Goal: Task Accomplishment & Management: Use online tool/utility

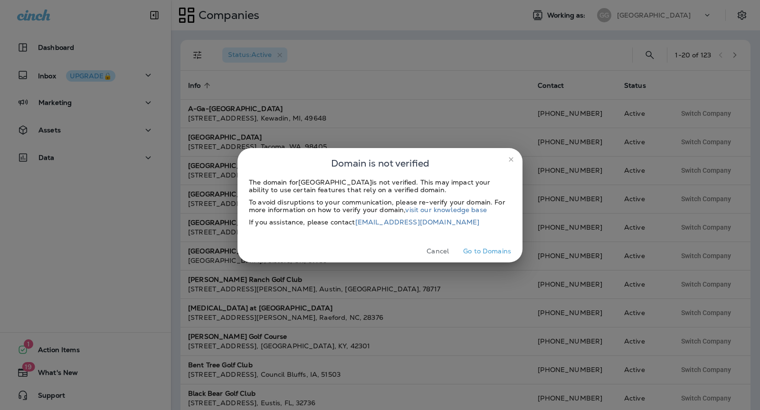
click at [511, 154] on button "close" at bounding box center [511, 159] width 15 height 15
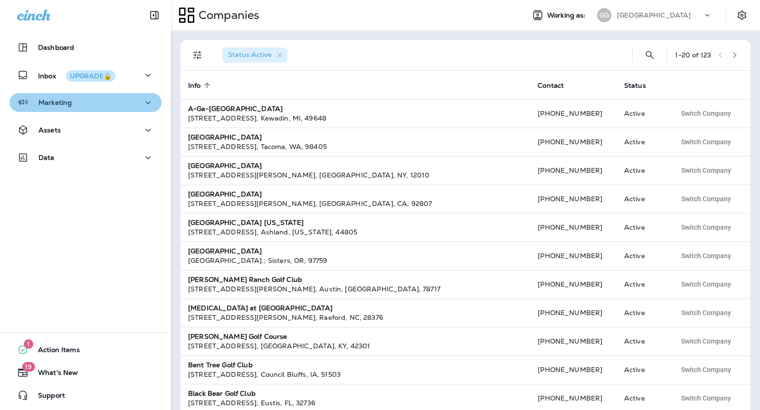
click at [77, 100] on div "Marketing" at bounding box center [85, 103] width 137 height 12
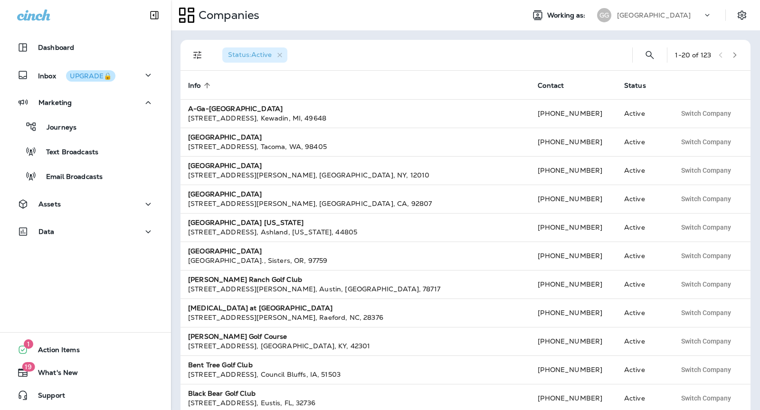
click at [641, 19] on div "[GEOGRAPHIC_DATA]" at bounding box center [660, 15] width 86 height 14
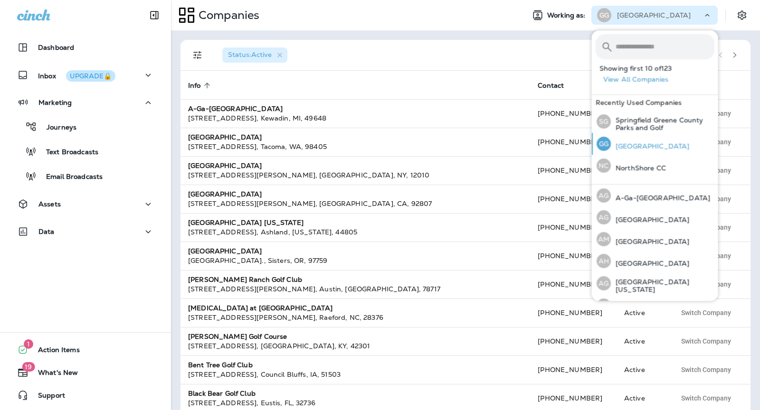
click at [635, 143] on p "[GEOGRAPHIC_DATA]" at bounding box center [650, 147] width 78 height 8
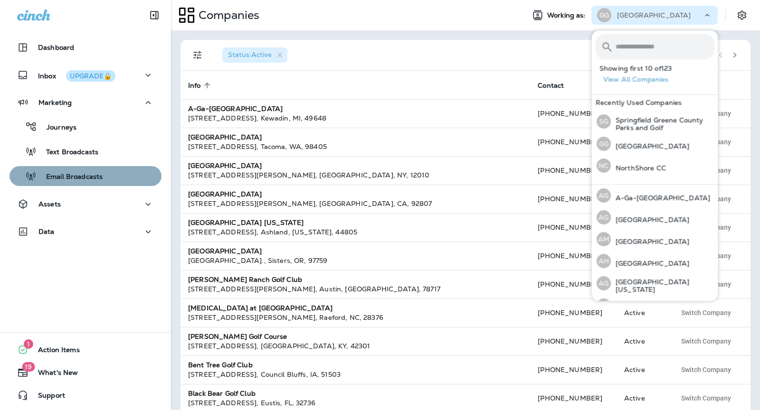
click at [70, 184] on button "Email Broadcasts" at bounding box center [86, 176] width 152 height 20
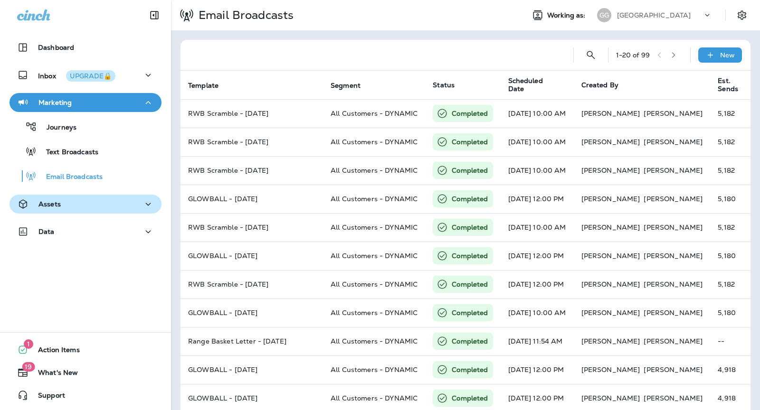
click at [69, 202] on div "Assets" at bounding box center [85, 205] width 137 height 12
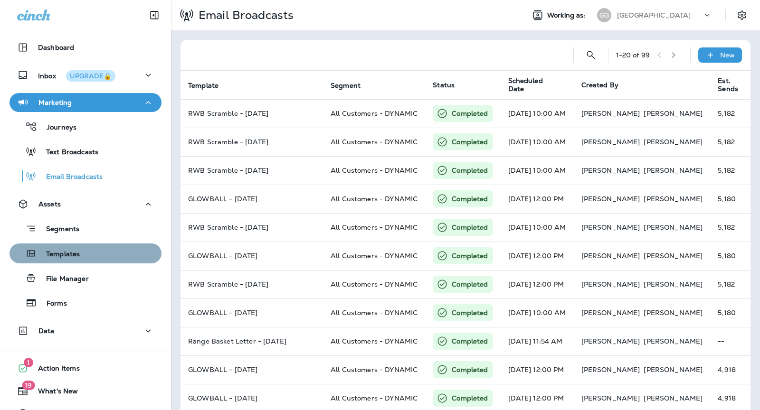
click at [98, 251] on div "Templates" at bounding box center [85, 254] width 144 height 14
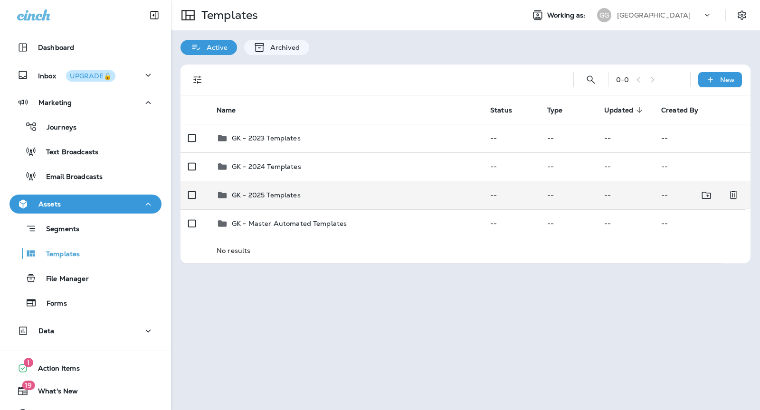
click at [309, 197] on div "GK - 2025 Templates" at bounding box center [346, 195] width 258 height 11
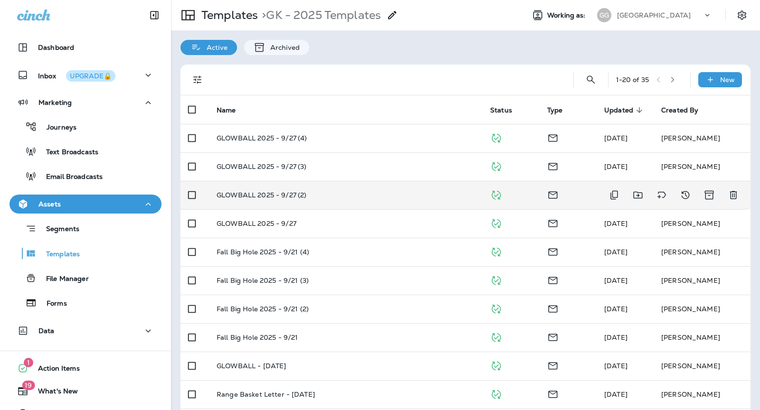
click at [342, 192] on div "GLOWBALL 2025 - 9/27 (2)" at bounding box center [346, 195] width 258 height 8
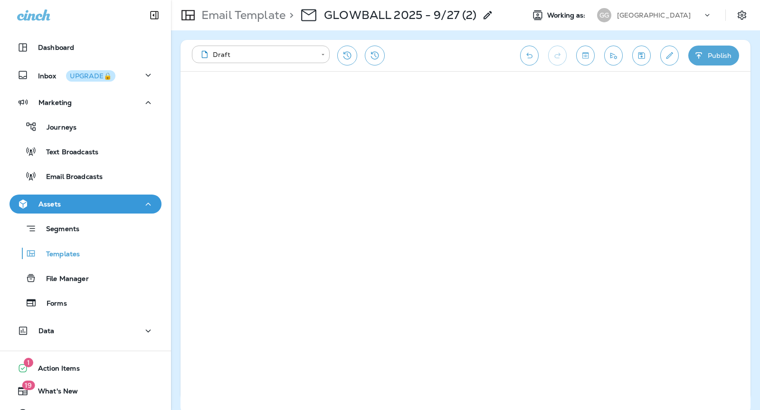
click at [716, 54] on button "Publish" at bounding box center [713, 56] width 51 height 20
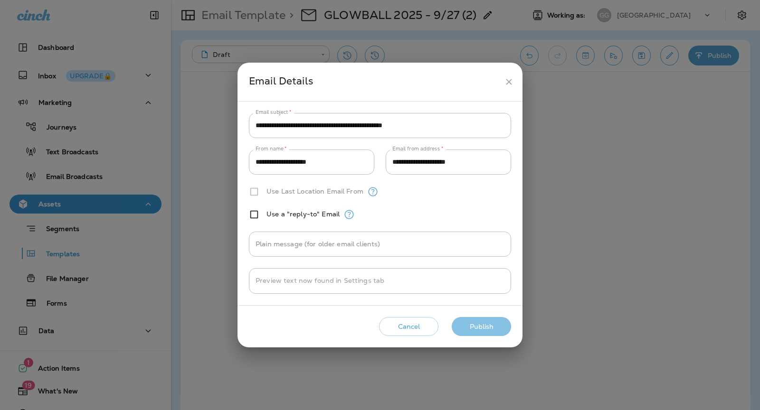
click at [488, 321] on button "Publish" at bounding box center [481, 326] width 59 height 19
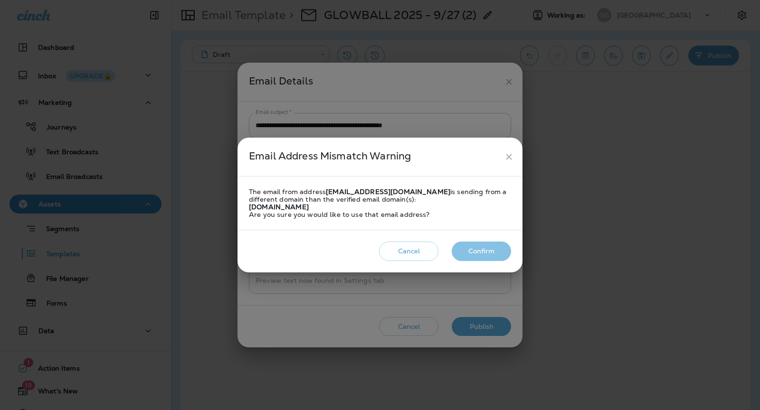
click at [486, 250] on button "Confirm" at bounding box center [481, 251] width 59 height 19
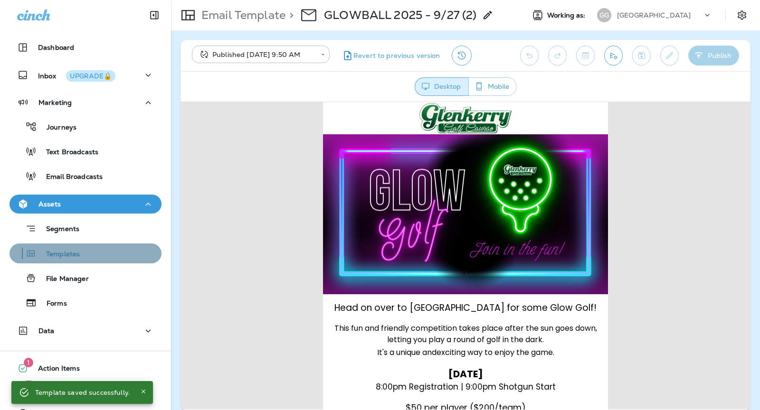
click at [86, 255] on div "Templates" at bounding box center [85, 254] width 144 height 14
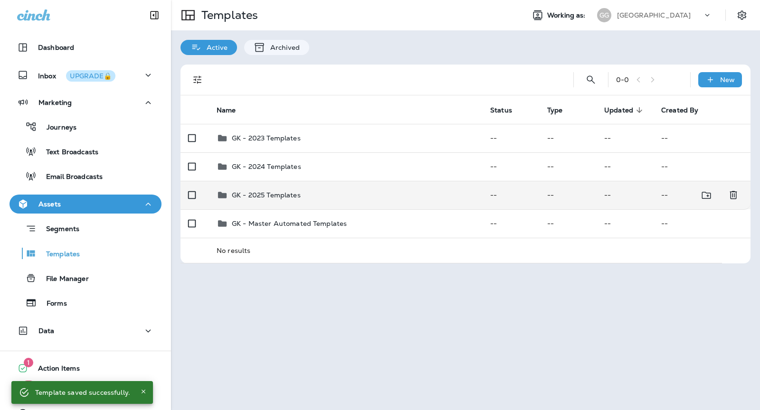
click at [385, 198] on div "GK - 2025 Templates" at bounding box center [346, 195] width 258 height 11
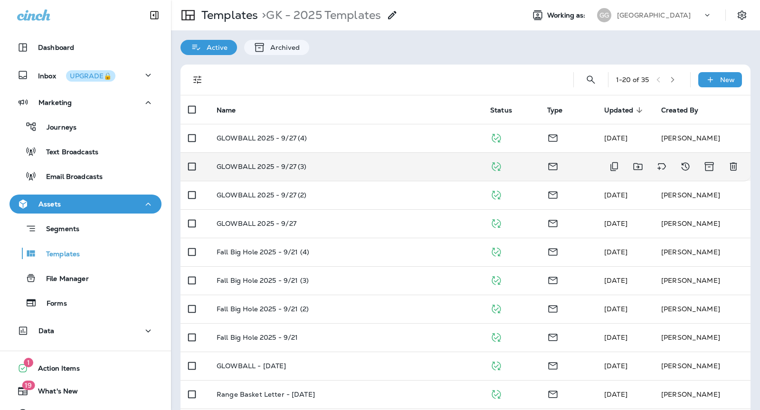
click at [303, 159] on td "GLOWBALL 2025 - 9/27 (3)" at bounding box center [346, 167] width 274 height 29
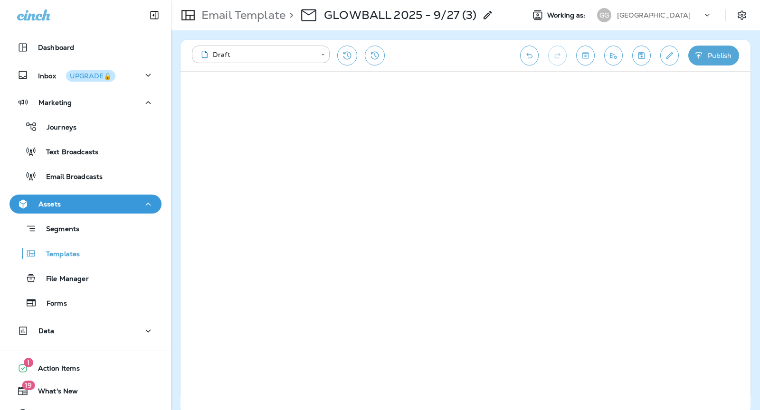
click at [706, 50] on button "Publish" at bounding box center [713, 56] width 51 height 20
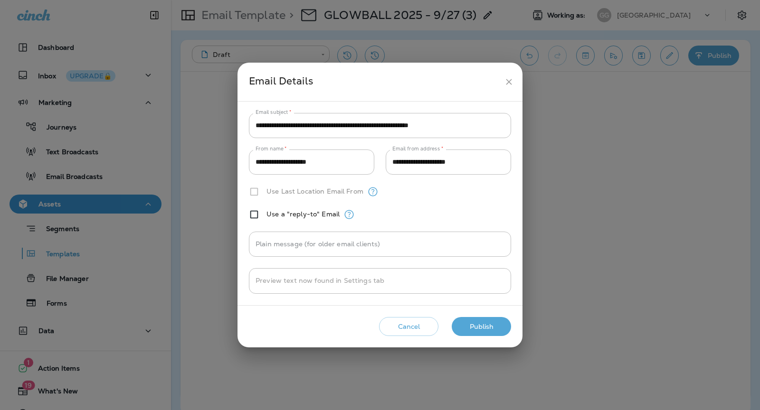
click at [504, 324] on button "Publish" at bounding box center [481, 326] width 59 height 19
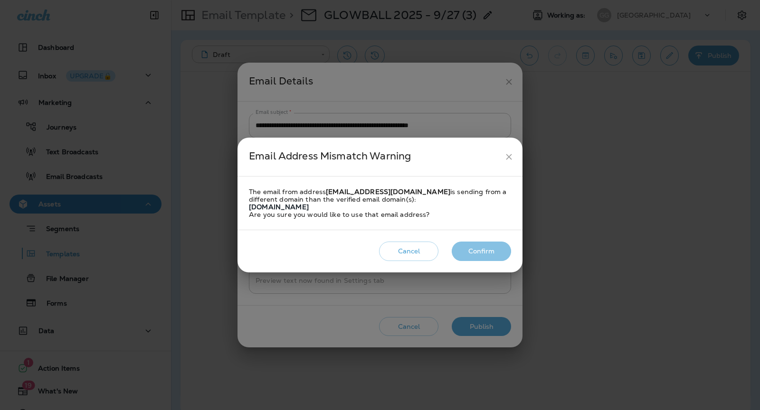
click at [467, 247] on button "Confirm" at bounding box center [481, 251] width 59 height 19
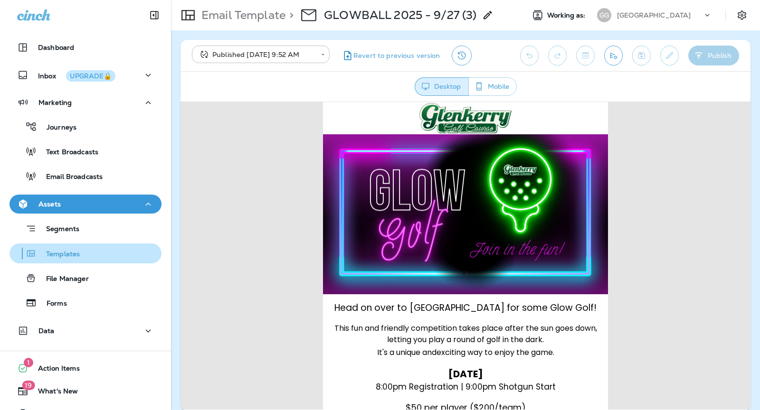
click at [86, 258] on div "Templates" at bounding box center [85, 254] width 144 height 14
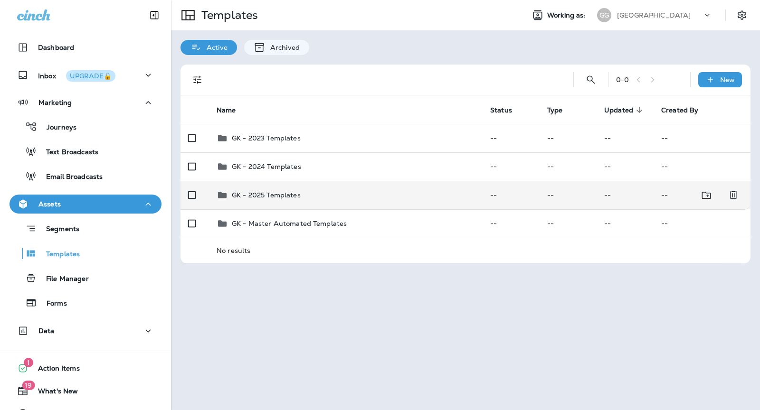
click at [303, 190] on div "GK - 2025 Templates" at bounding box center [346, 195] width 258 height 11
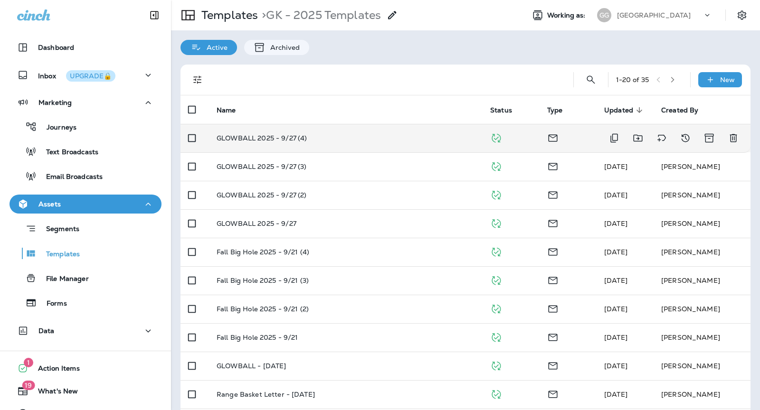
click at [401, 141] on div "GLOWBALL 2025 - 9/27 (4)" at bounding box center [346, 138] width 258 height 8
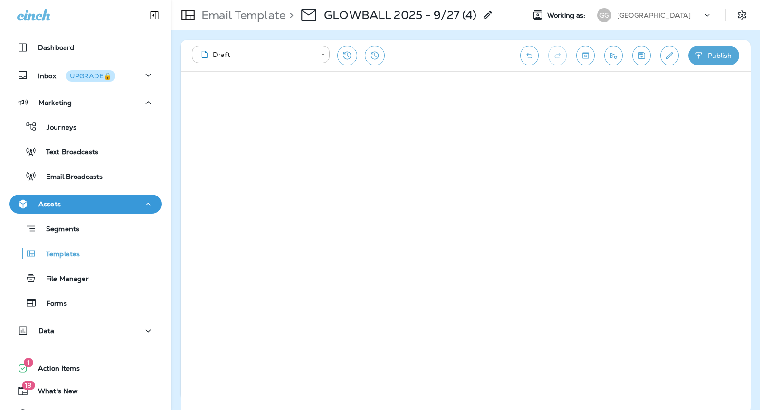
click at [705, 48] on button "Publish" at bounding box center [713, 56] width 51 height 20
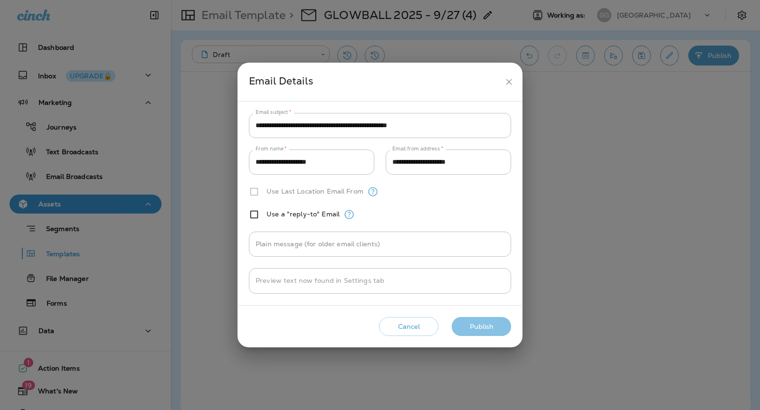
click at [496, 317] on button "Publish" at bounding box center [481, 326] width 59 height 19
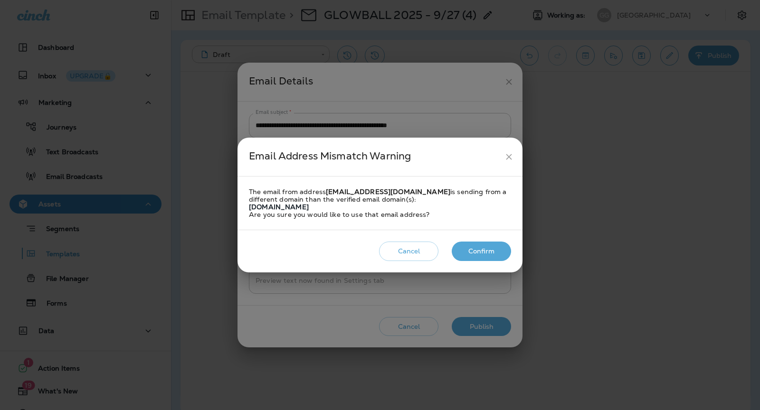
click at [493, 255] on button "Confirm" at bounding box center [481, 251] width 59 height 19
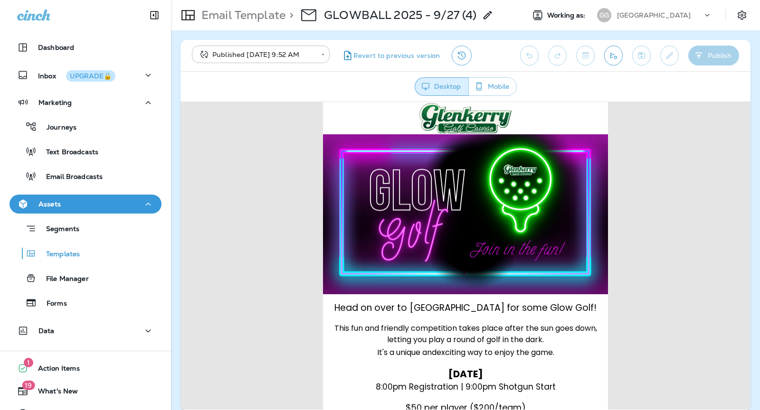
click at [701, 19] on div "[GEOGRAPHIC_DATA]" at bounding box center [660, 15] width 86 height 14
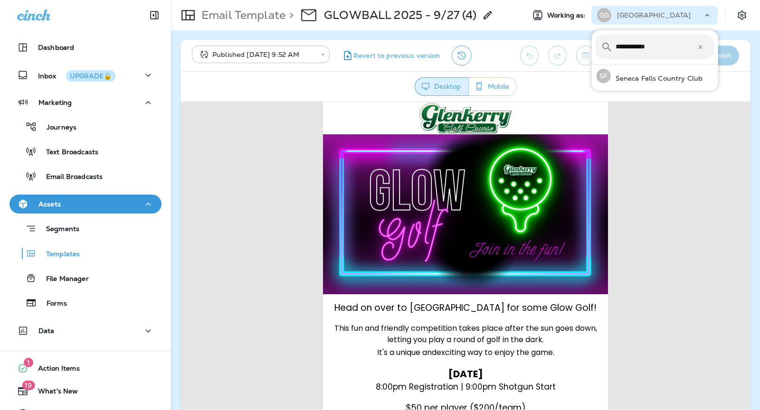
type input "**********"
click at [679, 78] on p "Seneca Falls Country Club" at bounding box center [657, 79] width 92 height 8
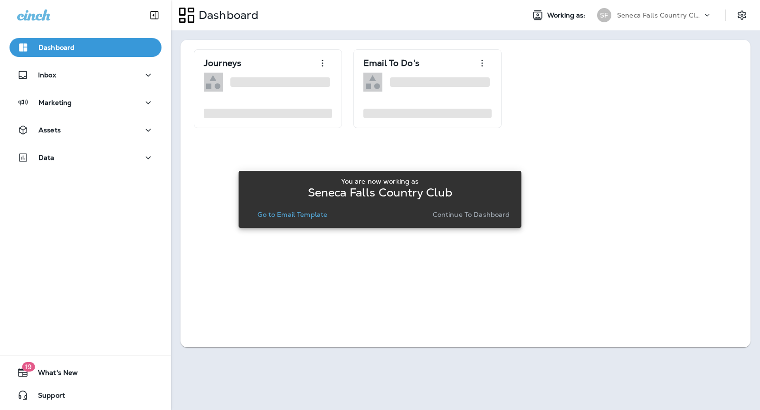
click at [464, 212] on p "Continue to Dashboard" at bounding box center [471, 215] width 77 height 8
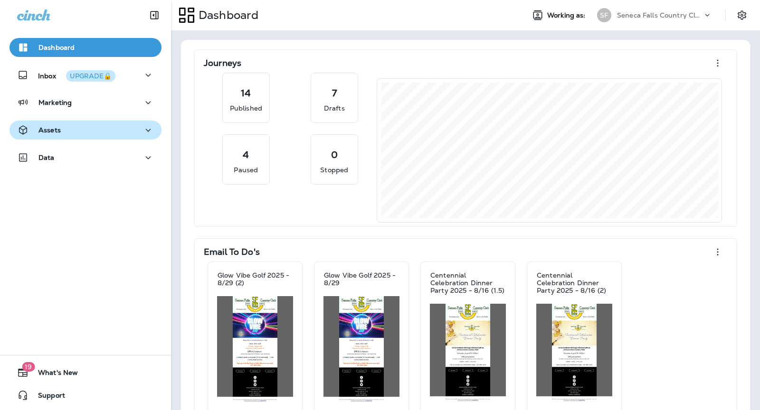
click at [116, 124] on div "Assets" at bounding box center [85, 130] width 137 height 12
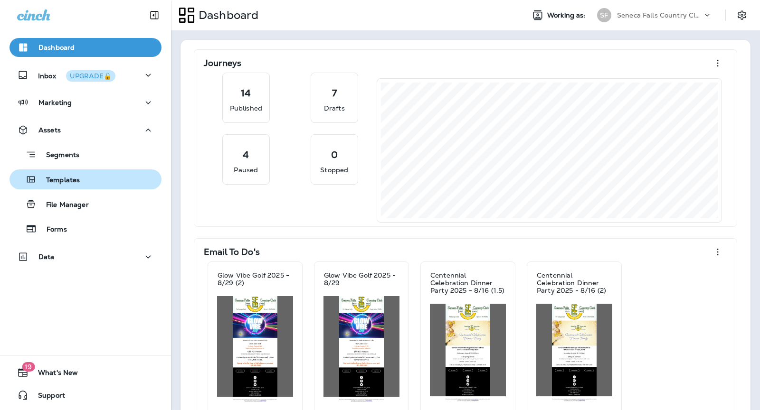
click at [106, 181] on div "Templates" at bounding box center [85, 179] width 144 height 14
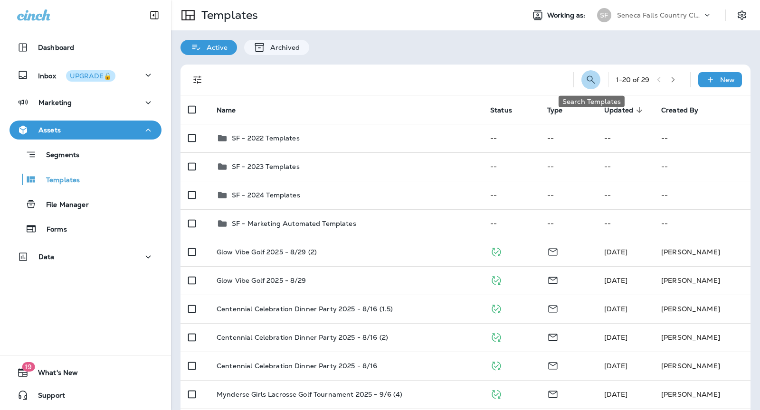
click at [589, 80] on icon "Search Templates" at bounding box center [590, 79] width 11 height 11
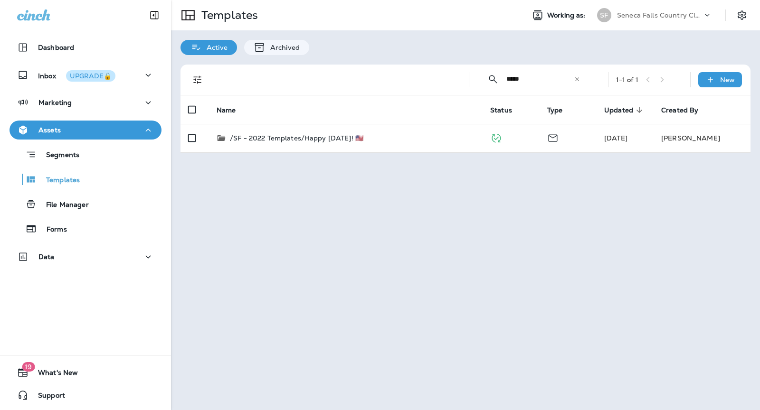
type input "*****"
click at [577, 78] on icon at bounding box center [577, 79] width 7 height 7
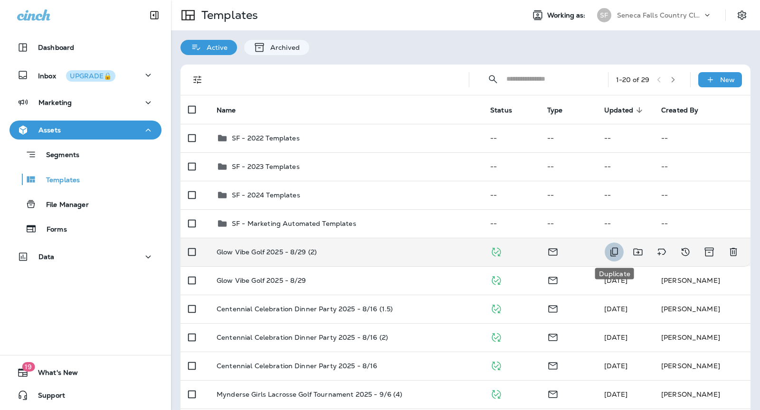
click at [617, 250] on icon "Duplicate" at bounding box center [614, 252] width 11 height 11
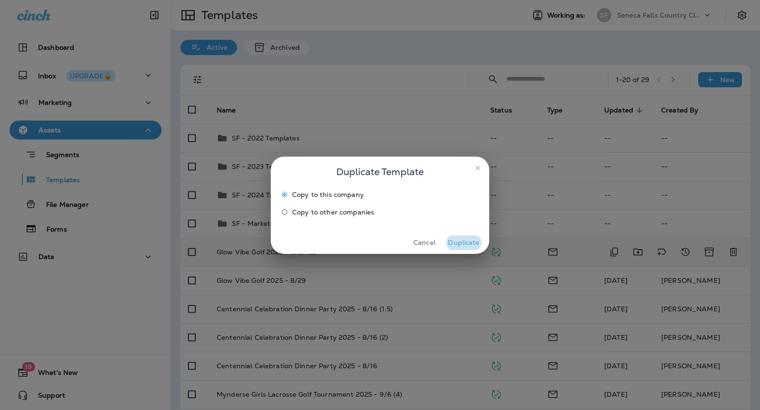
click at [479, 240] on button "Duplicate" at bounding box center [464, 243] width 36 height 15
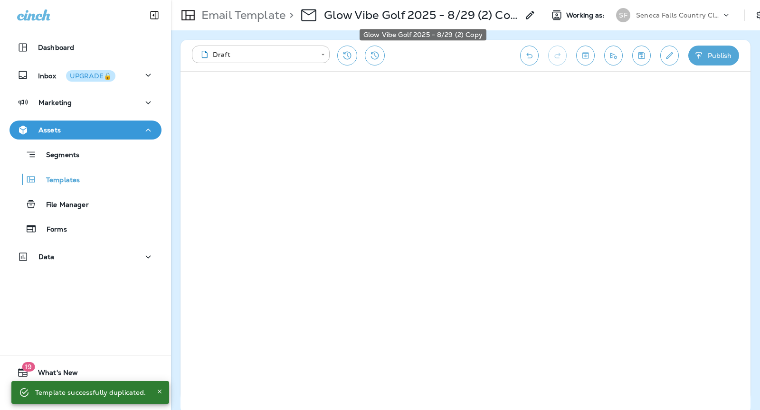
click at [441, 14] on p "Glow Vibe Golf 2025 - 8/29 (2) Copy" at bounding box center [421, 15] width 195 height 14
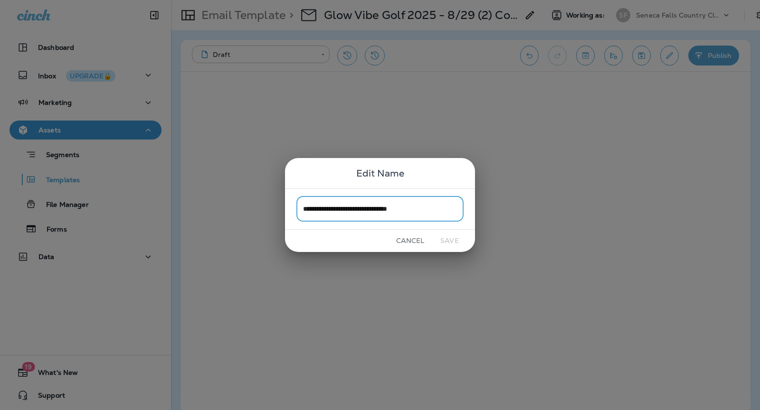
click at [368, 206] on input "**********" at bounding box center [379, 209] width 167 height 25
type input "**********"
click at [447, 237] on button "Save" at bounding box center [450, 241] width 36 height 15
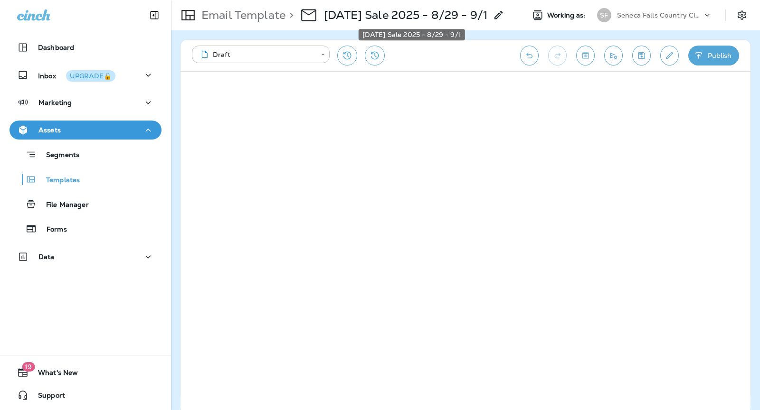
click at [402, 12] on p "[DATE] Sale 2025 - 8/29 - 9/1" at bounding box center [405, 15] width 163 height 14
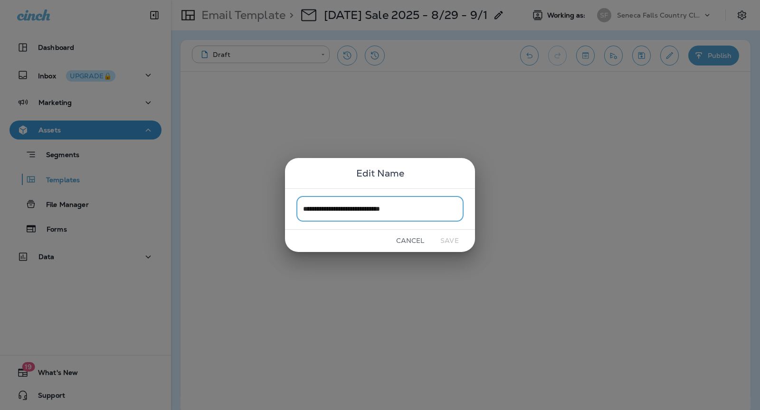
click at [371, 213] on input "**********" at bounding box center [379, 209] width 167 height 25
click at [402, 242] on button "Cancel" at bounding box center [410, 241] width 36 height 15
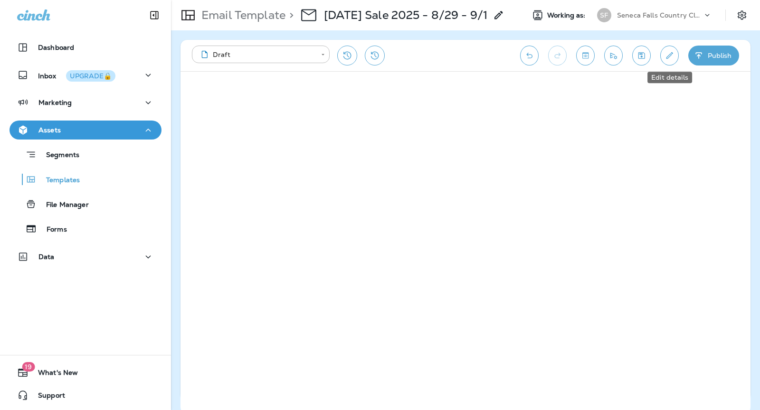
click at [669, 52] on icon "Edit details" at bounding box center [670, 56] width 10 height 10
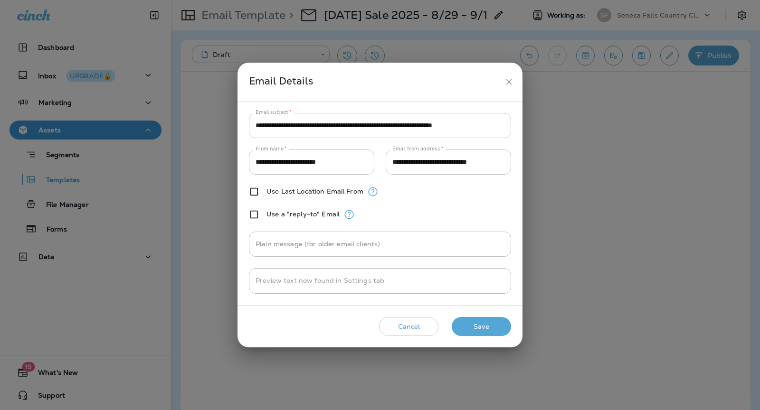
click at [412, 123] on input "**********" at bounding box center [380, 125] width 262 height 25
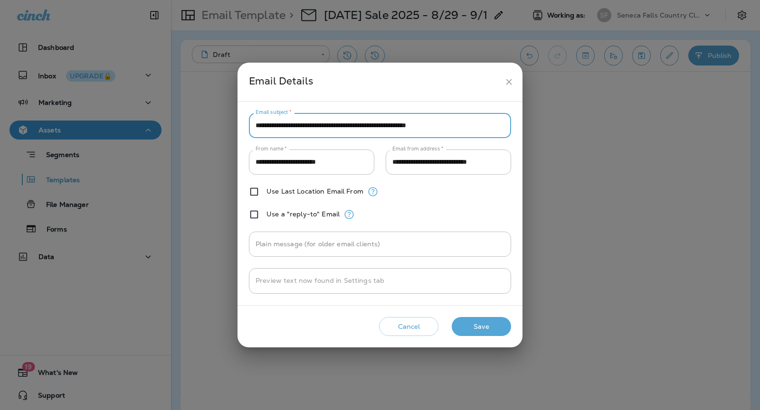
click at [349, 124] on input "**********" at bounding box center [380, 125] width 262 height 25
type input "**********"
click at [493, 329] on button "Save" at bounding box center [481, 326] width 59 height 19
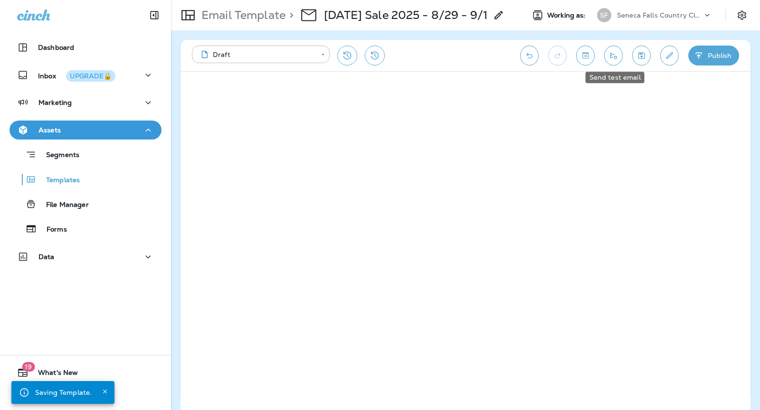
click at [613, 59] on icon "Send test email" at bounding box center [614, 56] width 10 height 10
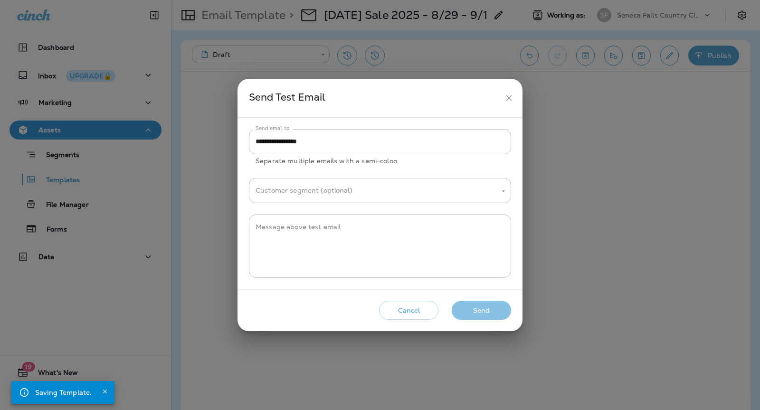
click at [487, 309] on button "Send" at bounding box center [481, 310] width 59 height 19
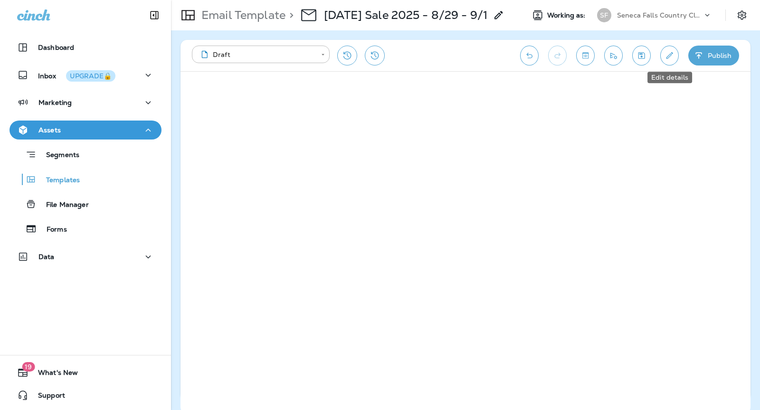
click at [672, 56] on icon "Edit details" at bounding box center [670, 56] width 10 height 10
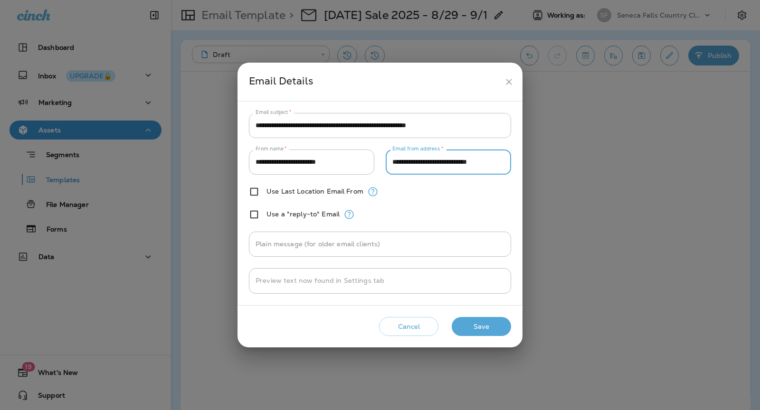
click at [434, 161] on input "**********" at bounding box center [448, 162] width 125 height 25
click at [421, 324] on button "Cancel" at bounding box center [408, 326] width 59 height 19
